Goal: Transaction & Acquisition: Obtain resource

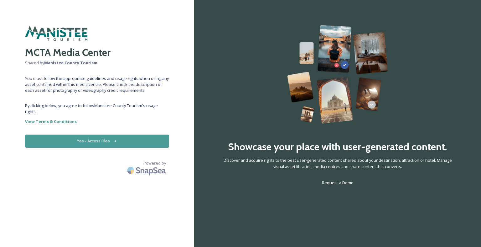
click at [96, 141] on button "Yes - Access Files" at bounding box center [97, 141] width 144 height 13
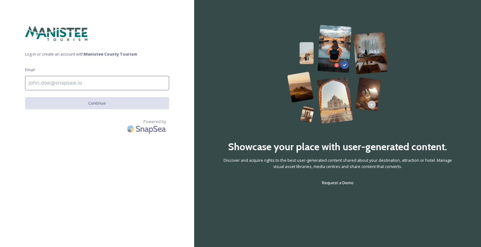
click at [58, 81] on input at bounding box center [97, 83] width 144 height 14
type input "[EMAIL_ADDRESS][DOMAIN_NAME]"
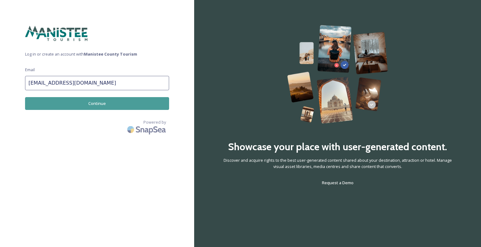
click at [89, 106] on button "Continue" at bounding box center [97, 103] width 144 height 13
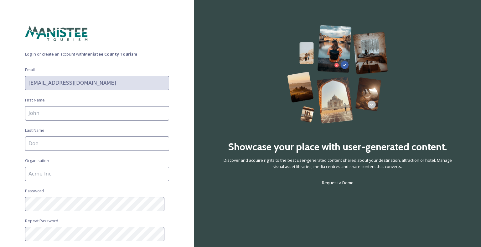
click at [69, 111] on input at bounding box center [97, 113] width 144 height 14
type input "[PERSON_NAME]"
click at [66, 176] on input at bounding box center [97, 174] width 144 height 14
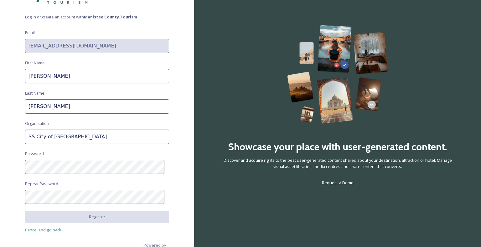
scroll to position [38, 0]
type input "SS City of [GEOGRAPHIC_DATA]"
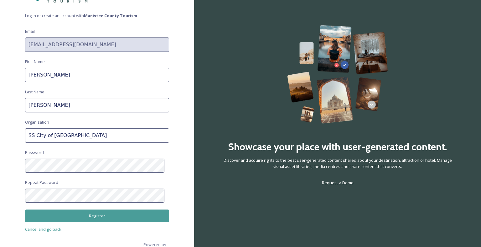
click at [72, 215] on button "Register" at bounding box center [97, 216] width 144 height 13
